Goal: Transaction & Acquisition: Purchase product/service

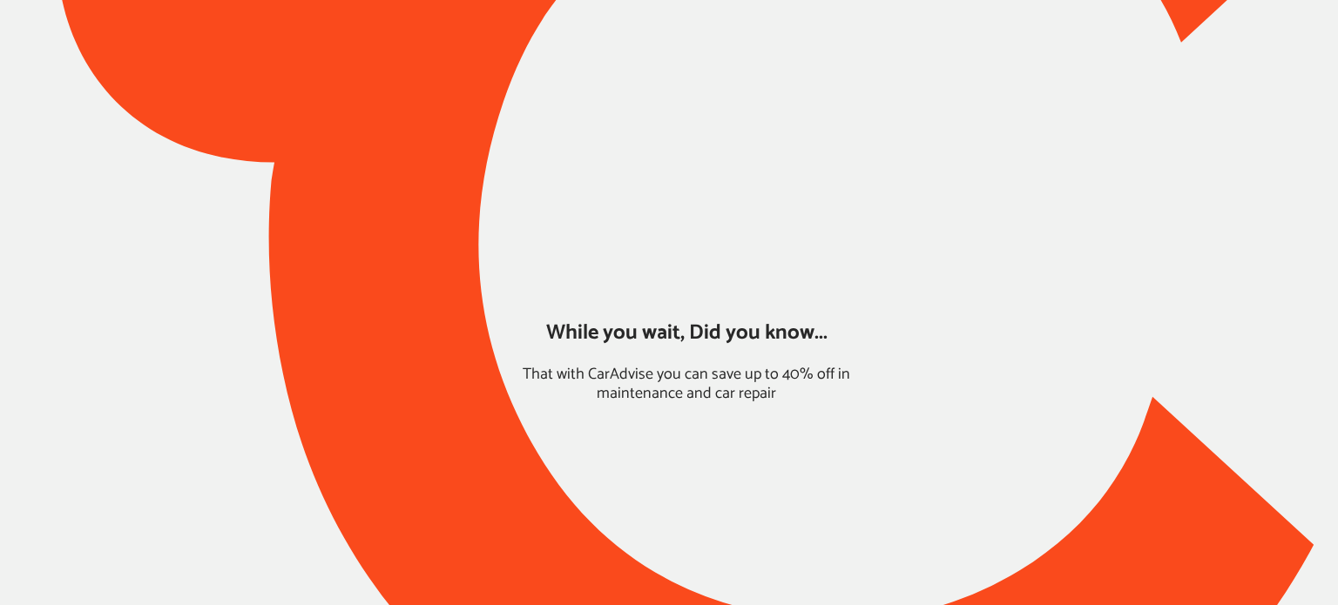
type input "*******"
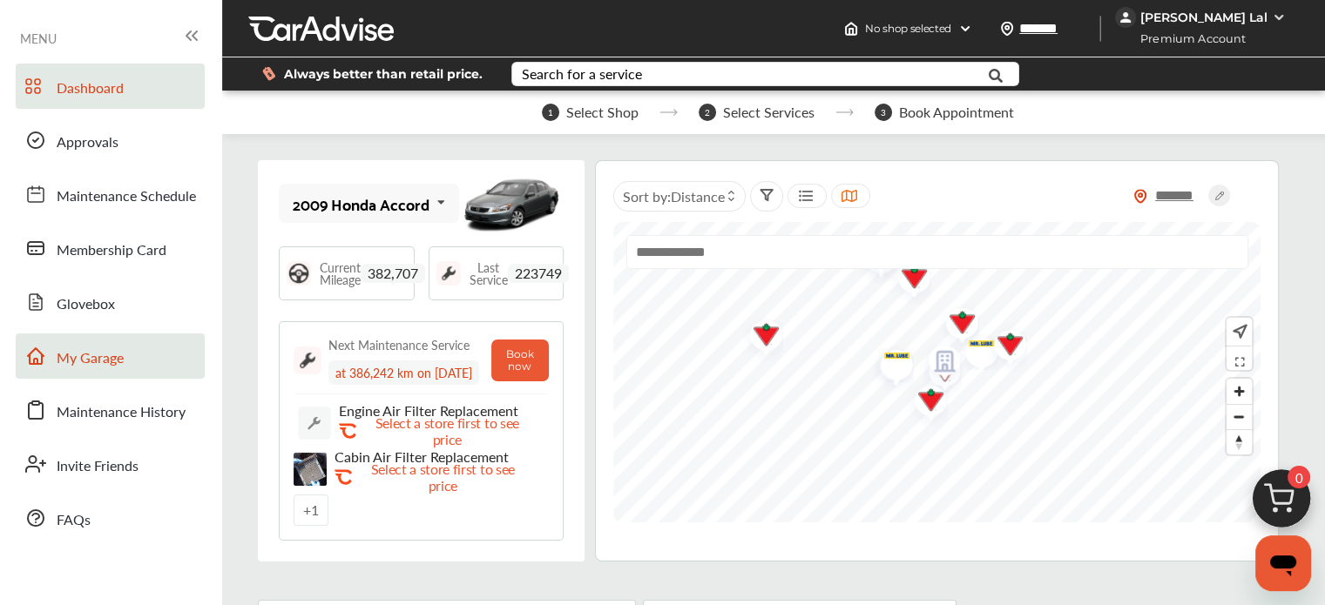
click at [59, 350] on span "My Garage" at bounding box center [90, 359] width 67 height 23
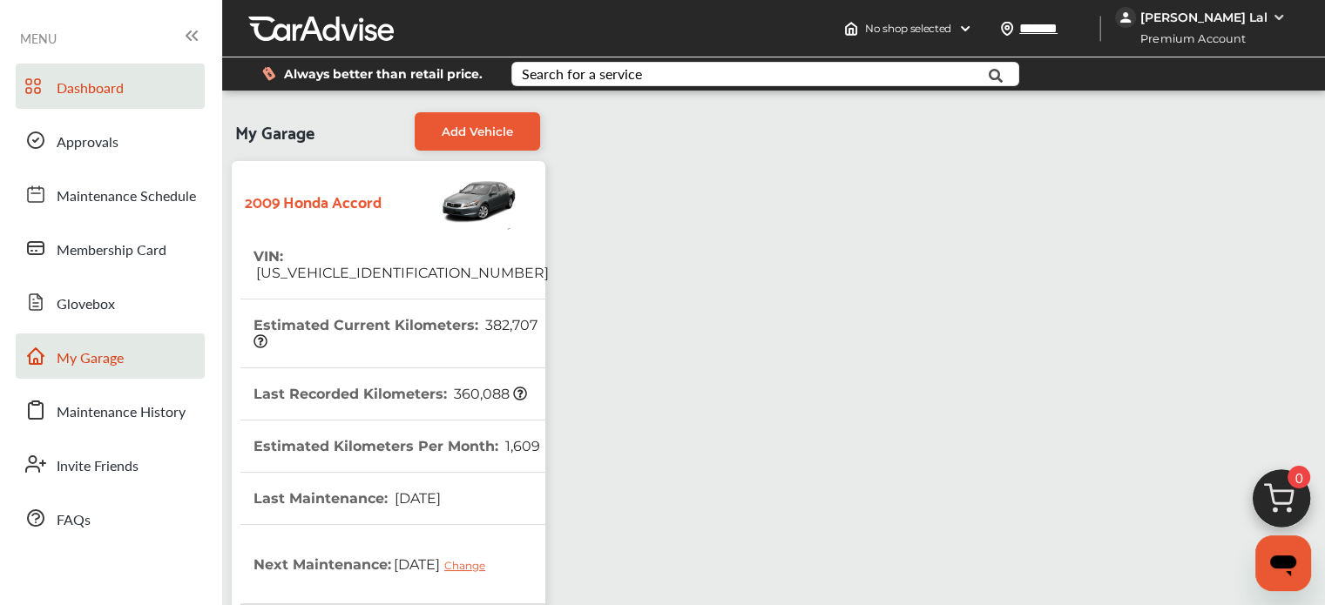
click at [93, 108] on link "Dashboard" at bounding box center [110, 86] width 189 height 45
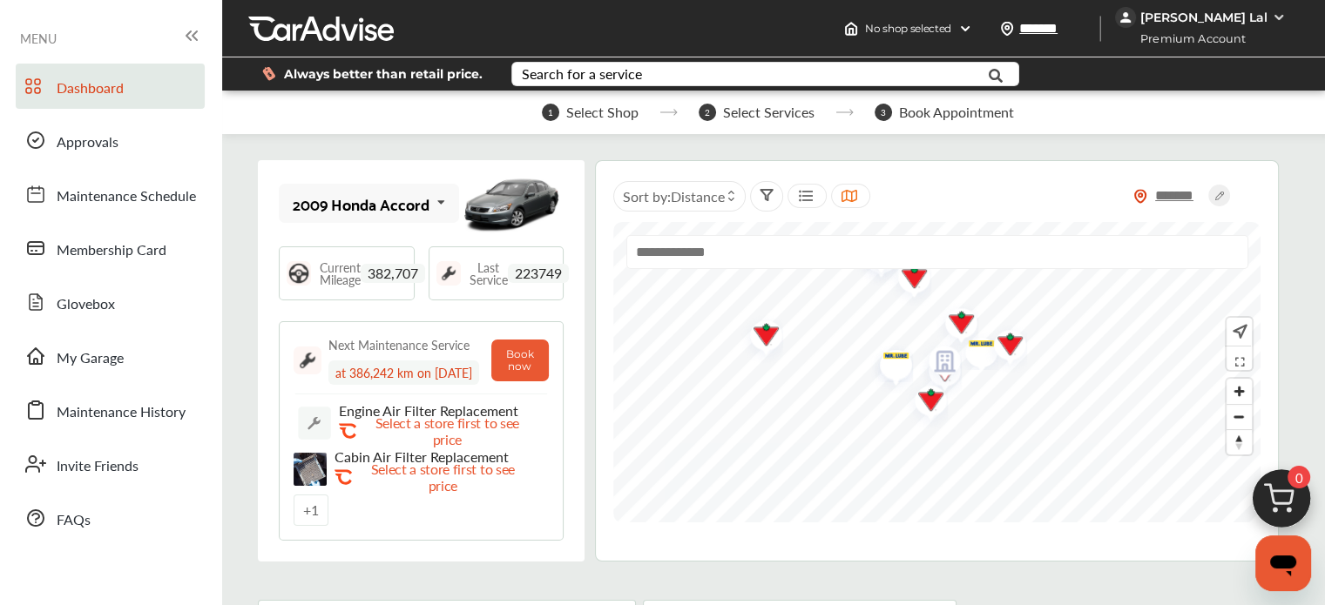
click at [1279, 494] on img at bounding box center [1282, 504] width 84 height 84
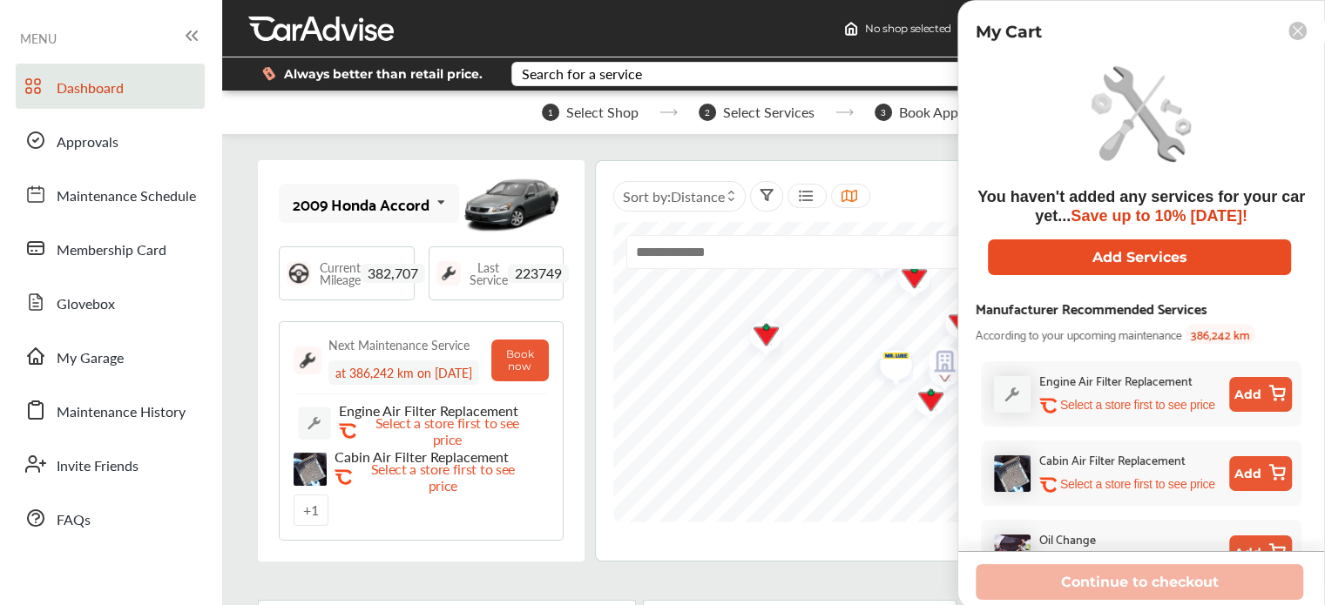
click at [1052, 266] on button "Add Services" at bounding box center [1139, 258] width 303 height 36
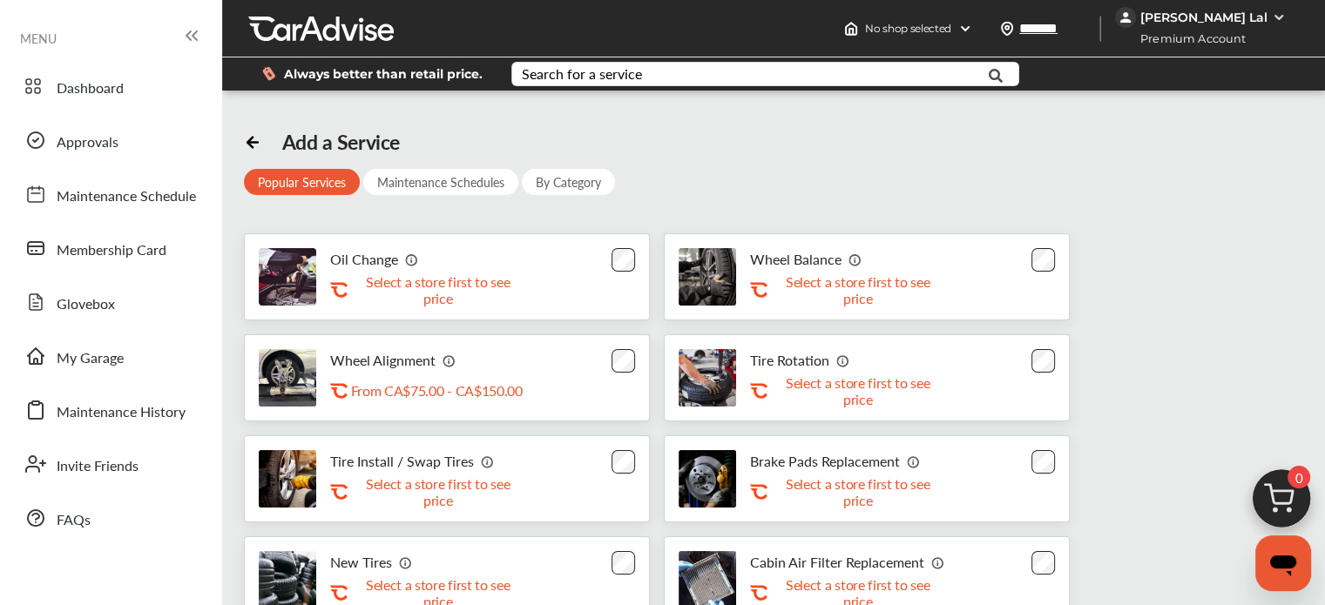
click at [604, 55] on div "Always better than retail price. Search for a service Search for... All Common …" at bounding box center [773, 74] width 1051 height 61
click at [597, 76] on div "Search for a service" at bounding box center [582, 74] width 120 height 14
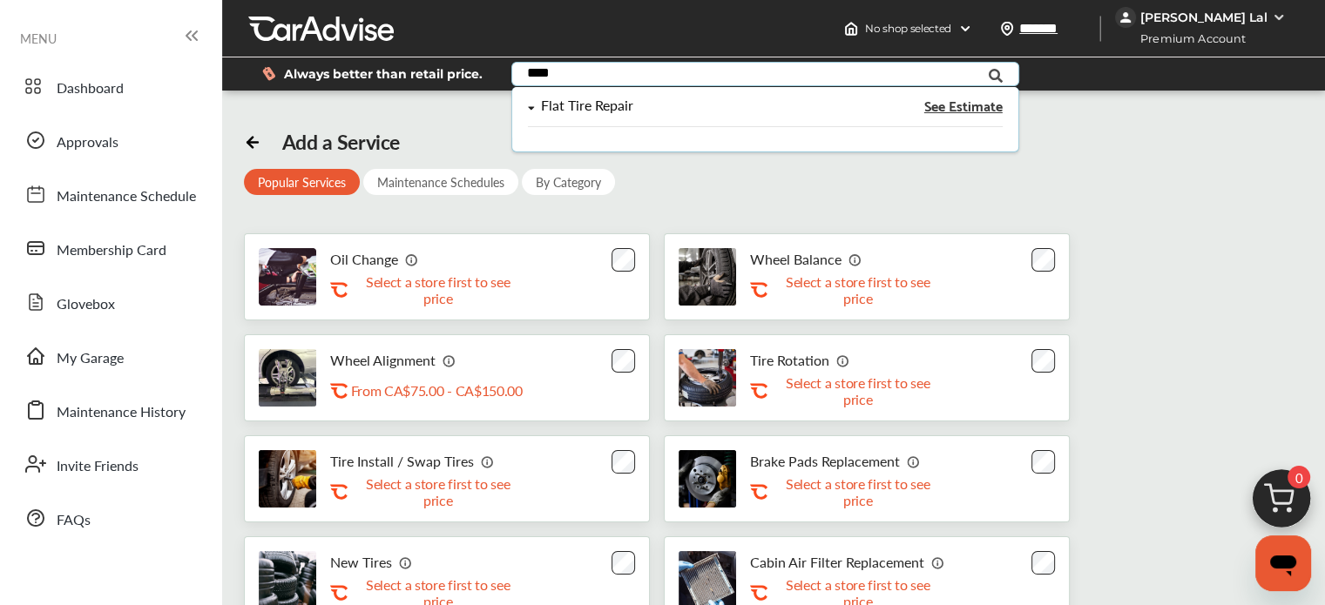
type input "****"
click at [589, 120] on div "Flat Tire Repair See Estimate" at bounding box center [765, 112] width 474 height 29
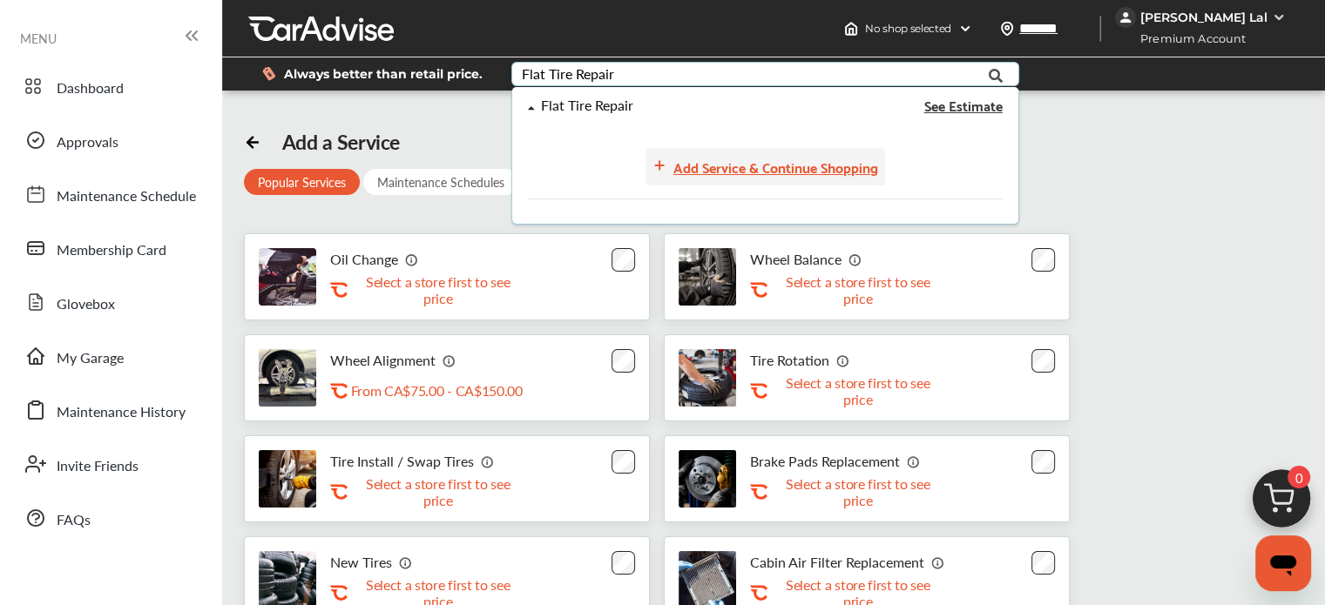
click at [725, 158] on div "Add Service & Continue Shopping" at bounding box center [775, 167] width 205 height 24
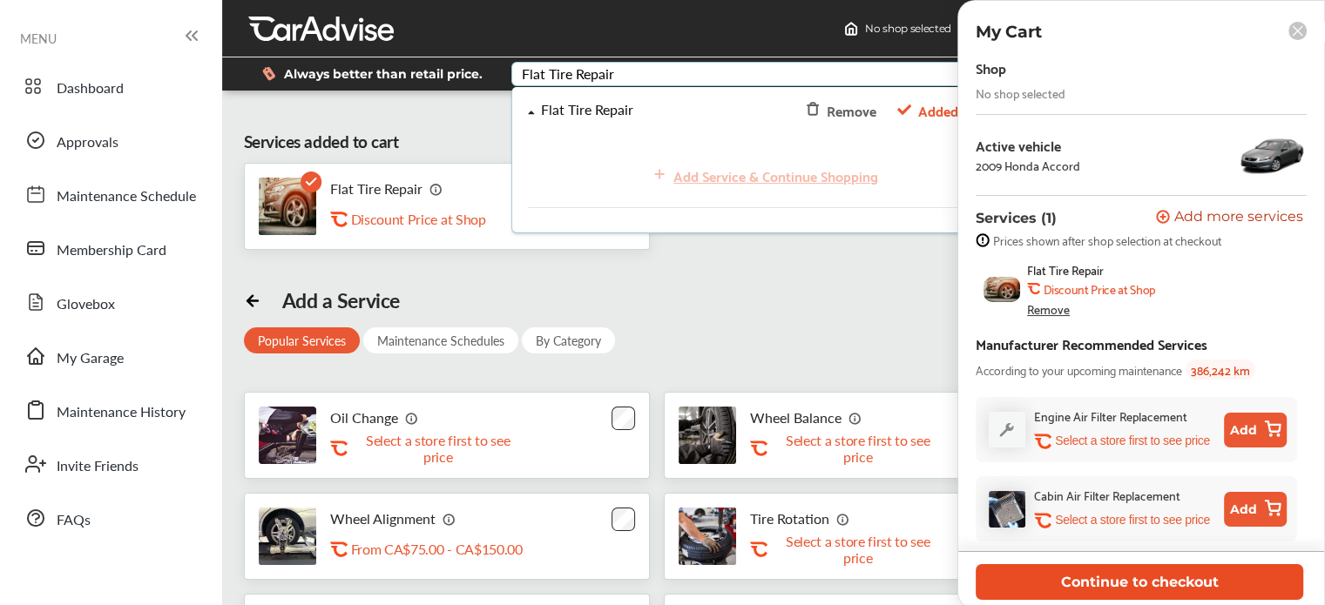
click at [1003, 575] on button "Continue to checkout" at bounding box center [1140, 583] width 328 height 36
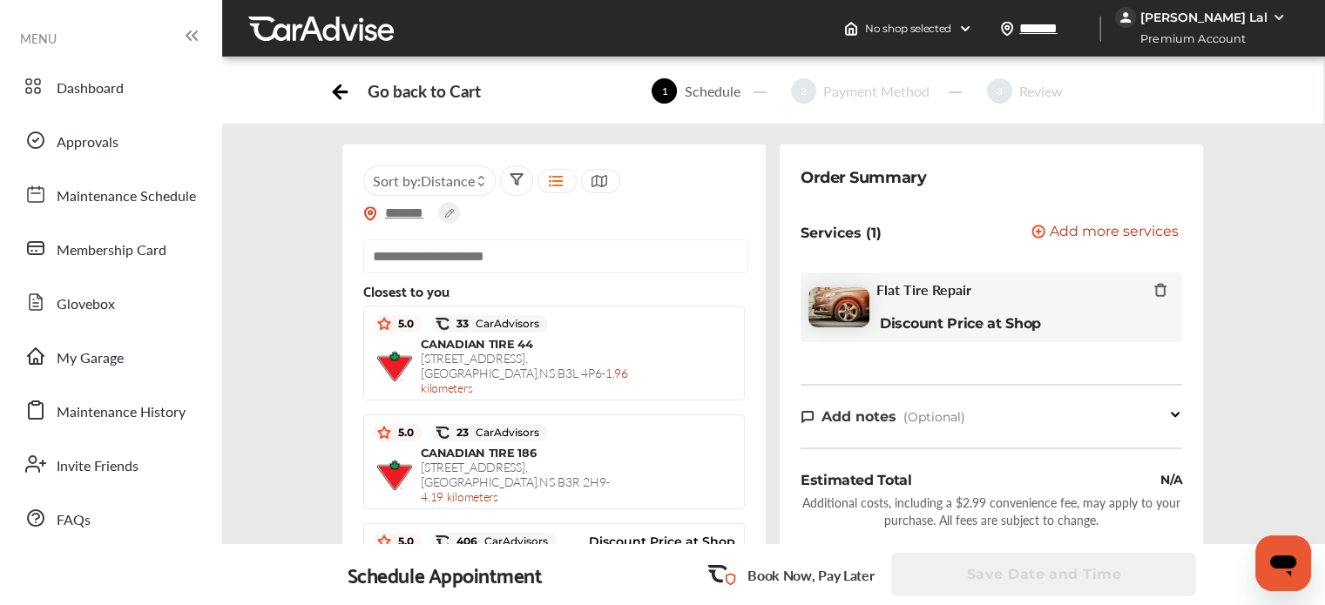
click at [1197, 22] on div "[PERSON_NAME] Lal" at bounding box center [1203, 18] width 127 height 16
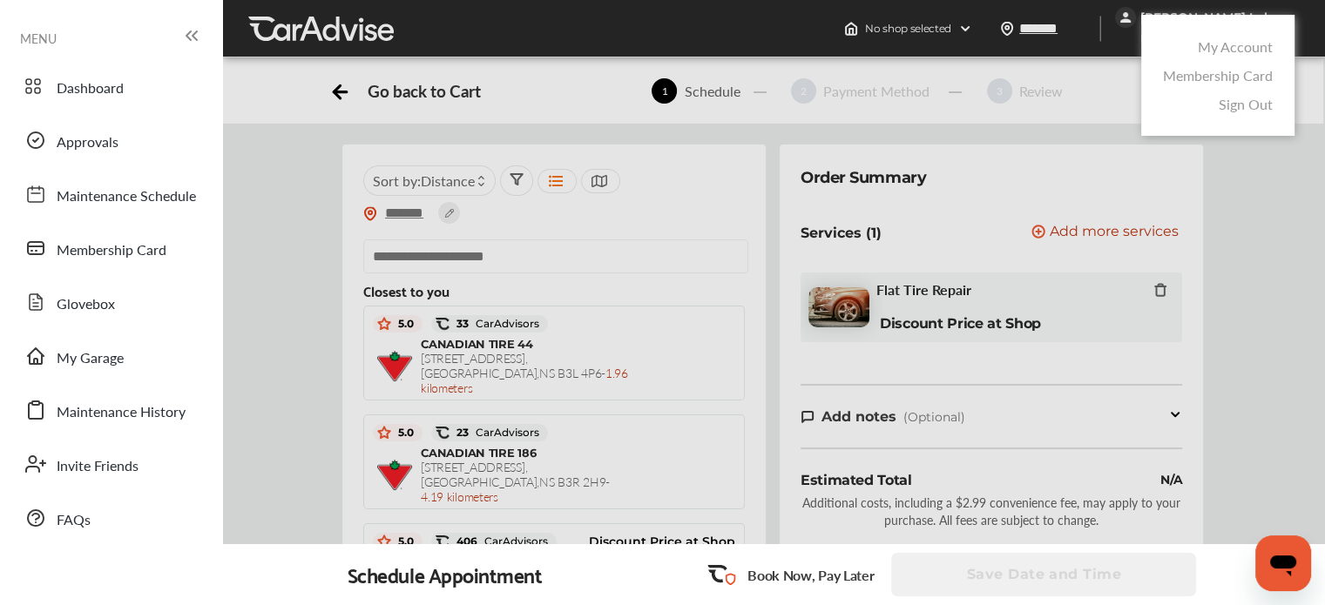
click at [749, 328] on div at bounding box center [662, 346] width 1325 height 693
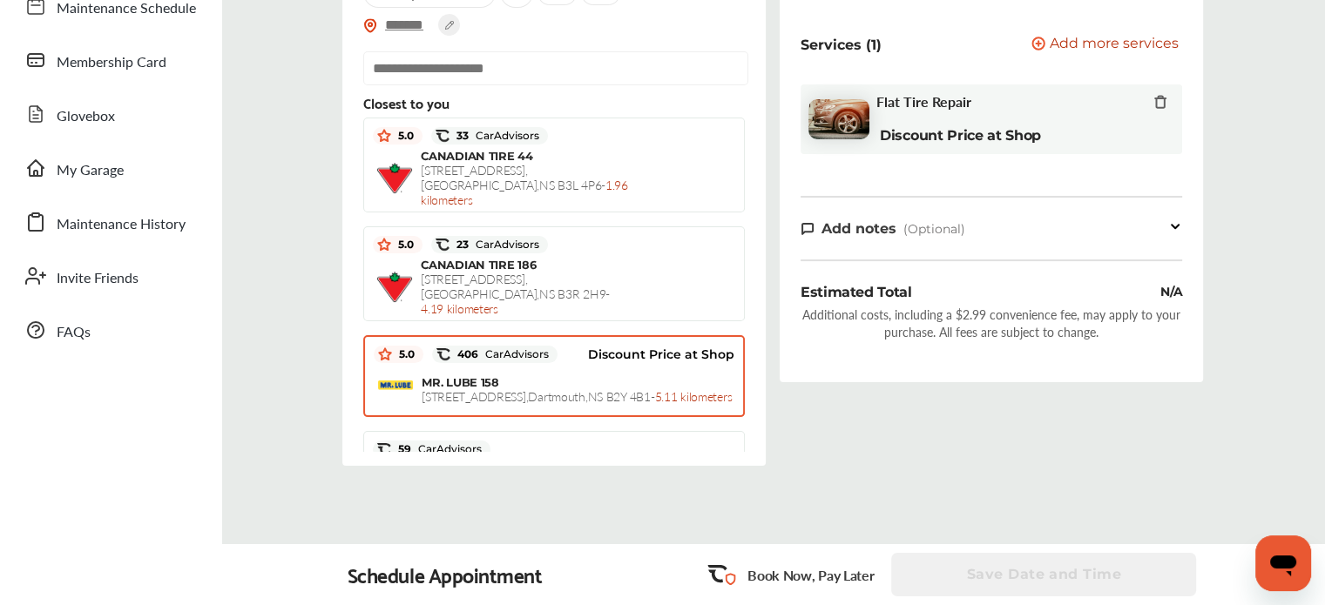
click at [469, 375] on span "MR. LUBE 158" at bounding box center [461, 382] width 78 height 14
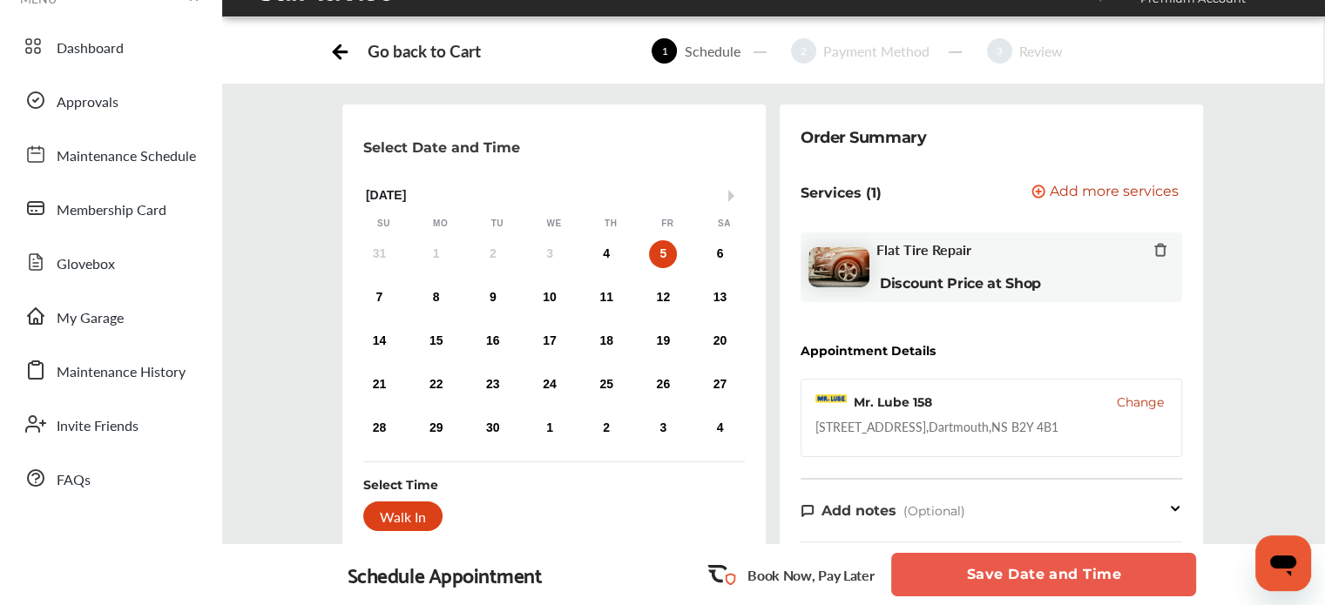
scroll to position [28, 0]
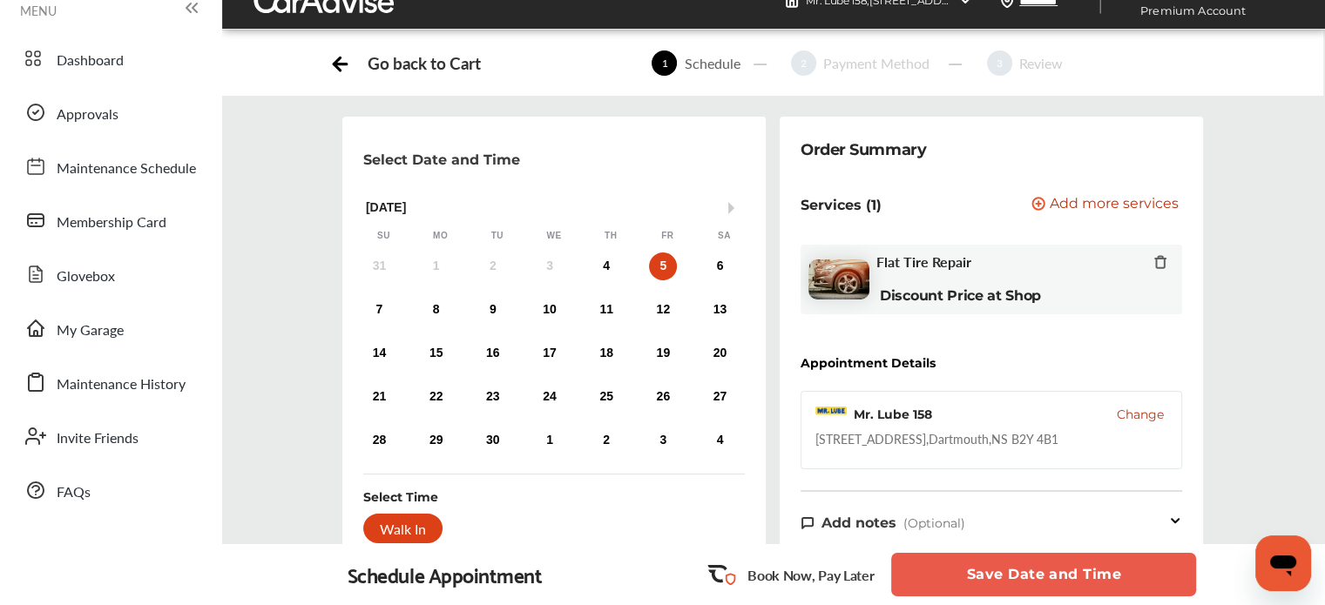
click at [592, 254] on div "31 1 2 3 4 5 6" at bounding box center [549, 266] width 397 height 35
click at [602, 265] on div "4" at bounding box center [606, 267] width 28 height 28
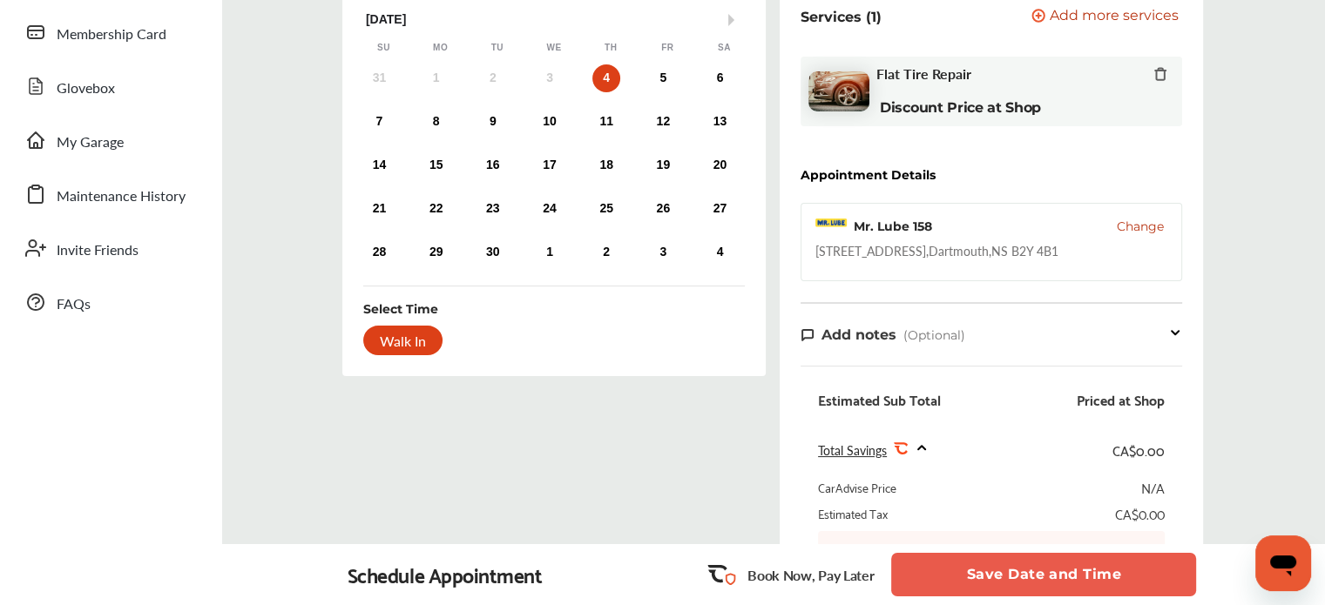
scroll to position [217, 0]
click at [978, 560] on button "Save Date and Time" at bounding box center [1043, 575] width 305 height 44
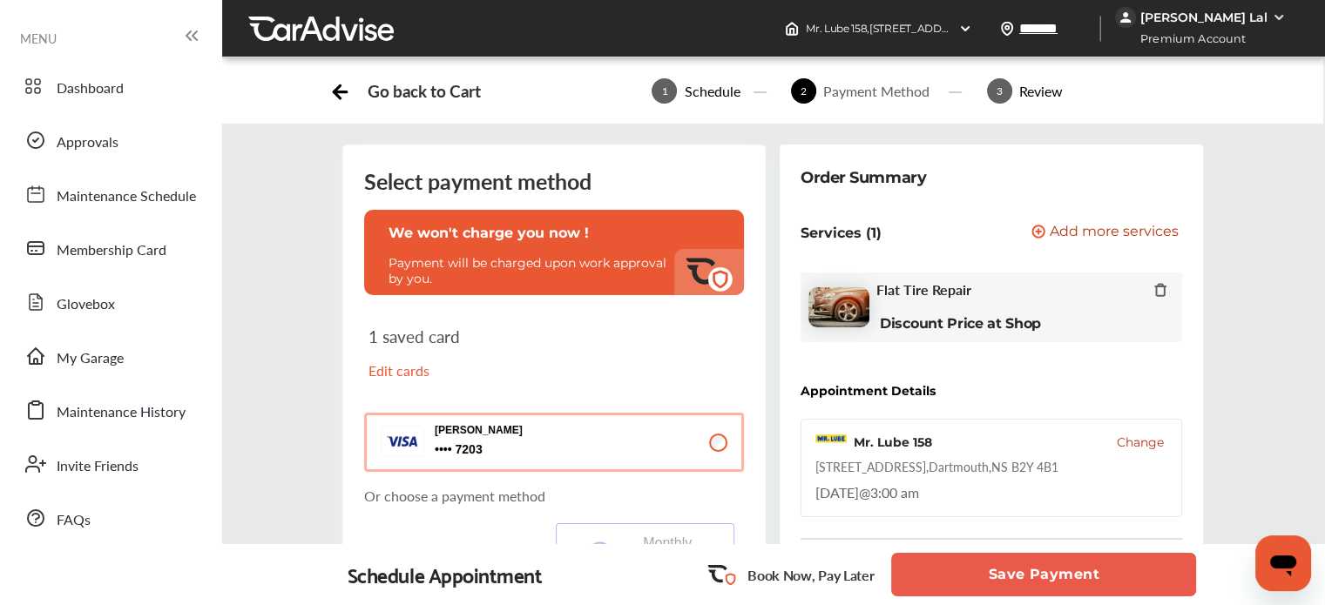
scroll to position [284, 0]
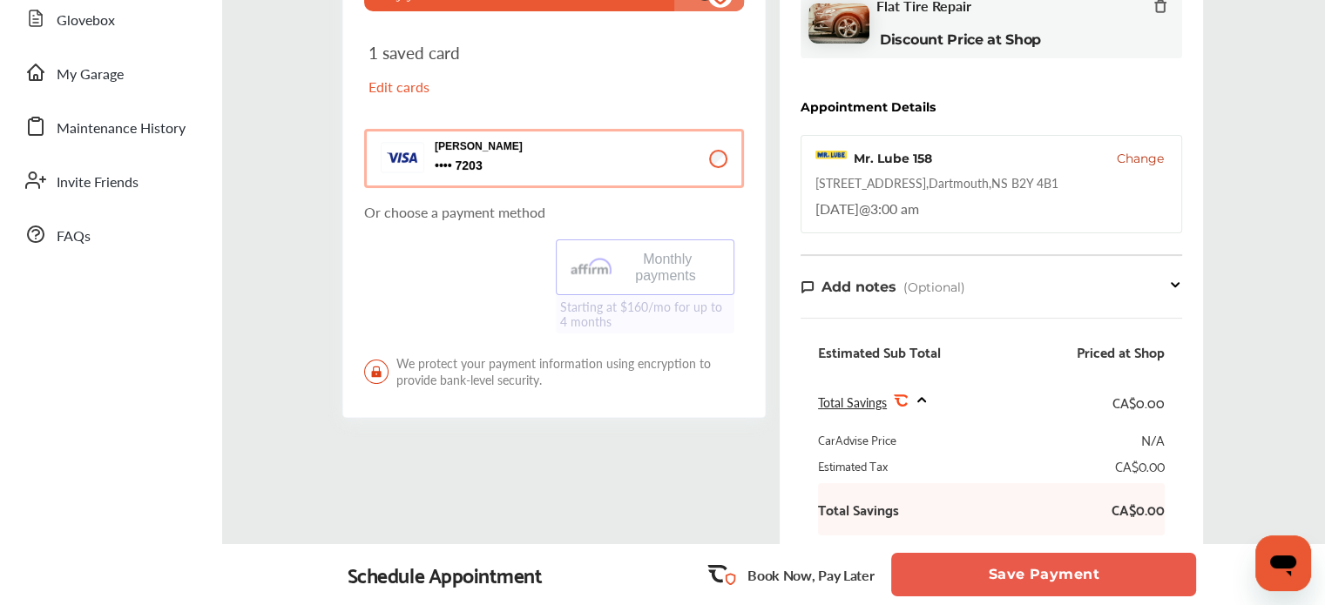
click at [1035, 581] on button "Save Payment" at bounding box center [1043, 575] width 305 height 44
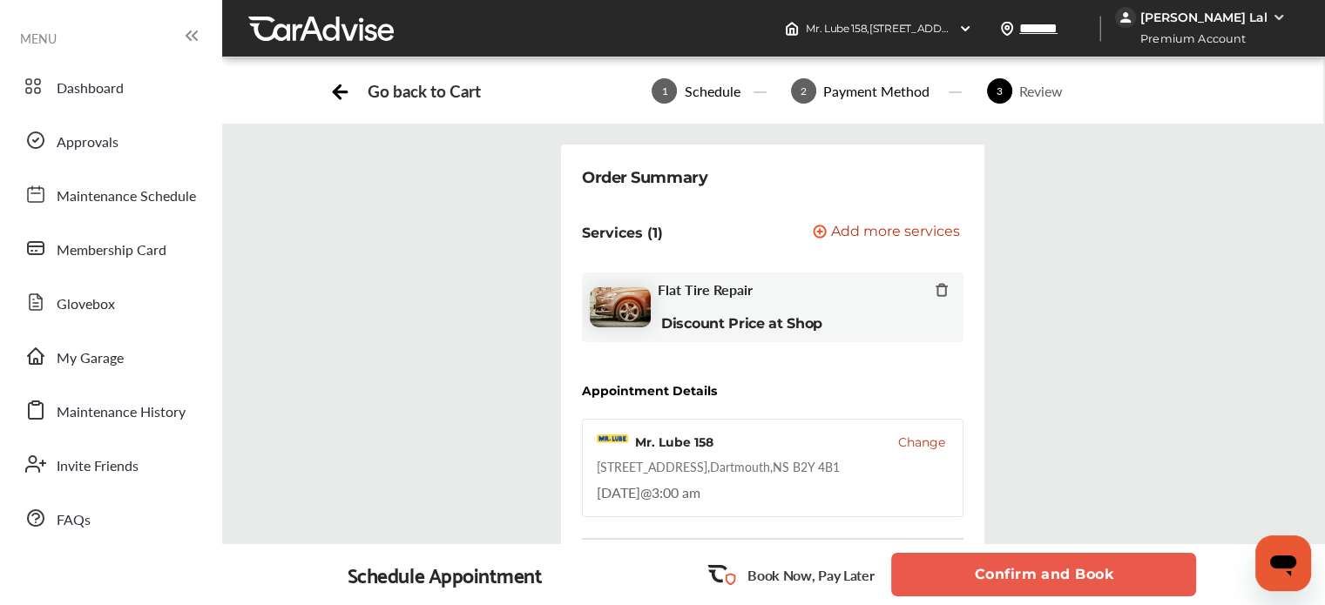
click at [977, 564] on button "Confirm and Book" at bounding box center [1043, 575] width 305 height 44
